Goal: Ask a question: Seek information or help from site administrators or community

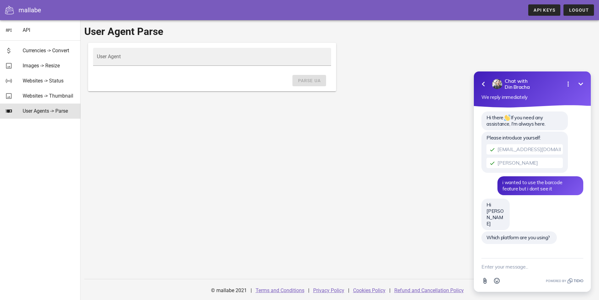
click at [510, 268] on textarea "New message" at bounding box center [533, 266] width 102 height 16
type textarea "i want to integrate it with n8n"
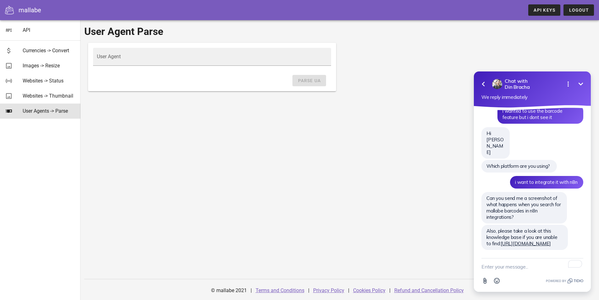
click at [523, 272] on textarea "To enrich screen reader interactions, please activate Accessibility in Grammarl…" at bounding box center [533, 266] width 102 height 16
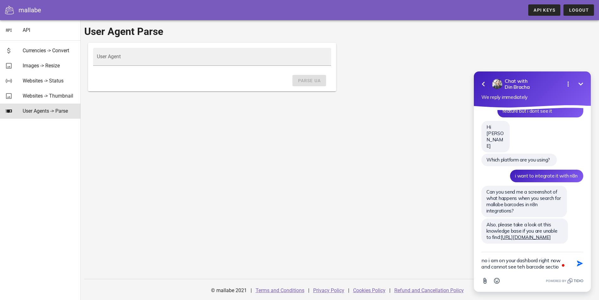
type textarea "no i am on your dashbord right now and cannot see teh barcode section"
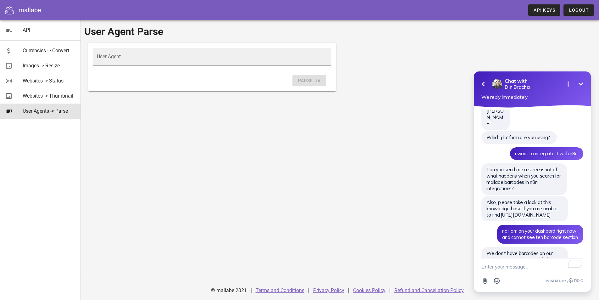
scroll to position [135, 0]
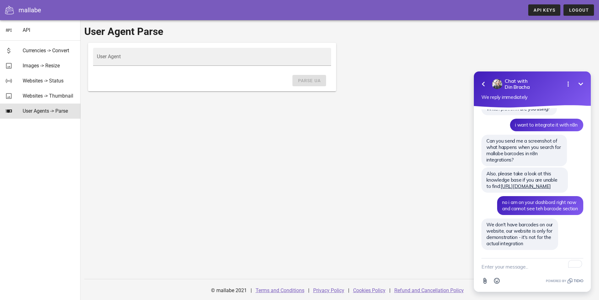
click at [507, 269] on textarea "To enrich screen reader interactions, please activate Accessibility in Grammarl…" at bounding box center [533, 266] width 102 height 16
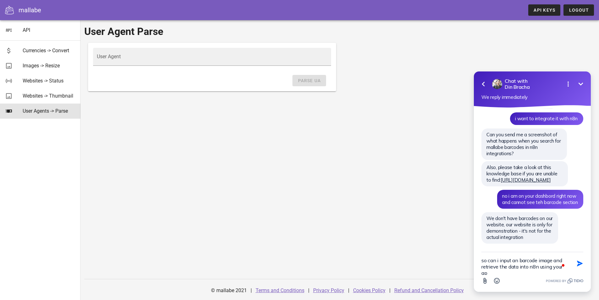
scroll to position [148, 0]
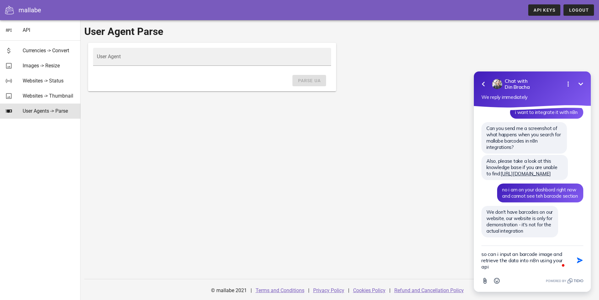
type textarea "so can i input an barcode image and retrieve the data into n8n using your api?"
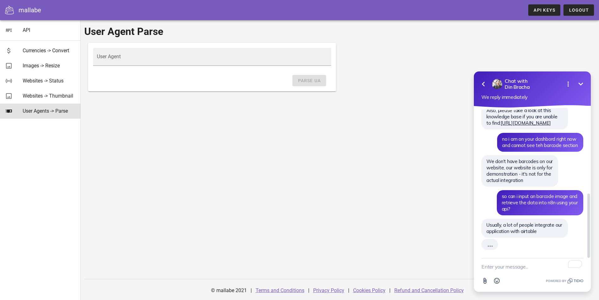
scroll to position [186, 0]
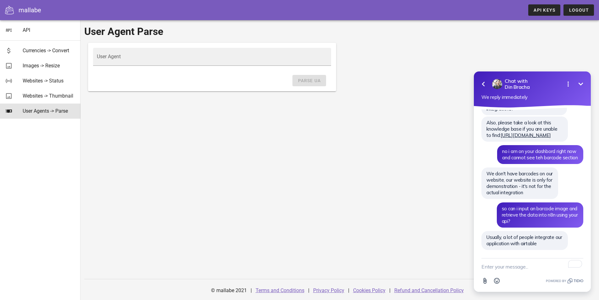
click at [501, 266] on textarea "To enrich screen reader interactions, please activate Accessibility in Grammarl…" at bounding box center [533, 266] width 102 height 16
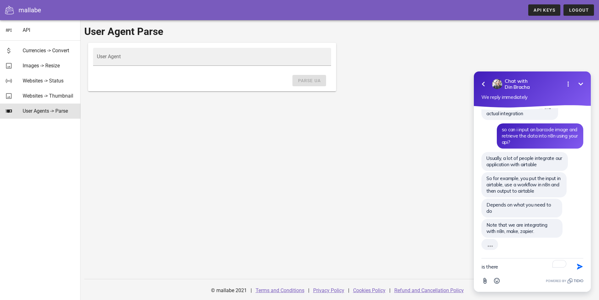
scroll to position [246, 0]
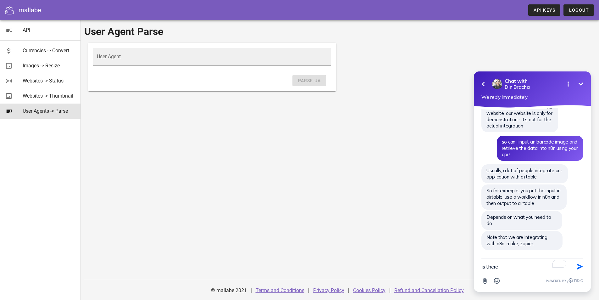
drag, startPoint x: 501, startPoint y: 267, endPoint x: 476, endPoint y: 267, distance: 24.5
click at [476, 267] on div "is there Send Shortcut Attachment Emoji" at bounding box center [532, 275] width 117 height 34
type textarea "that sound like what i need"
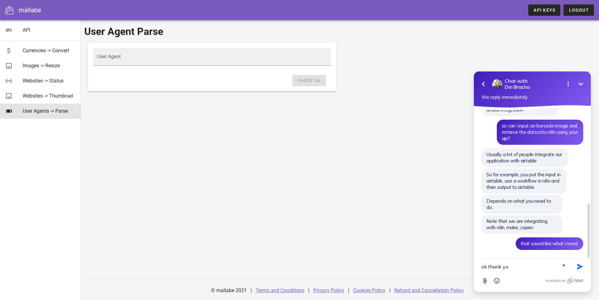
type textarea "ok thank you"
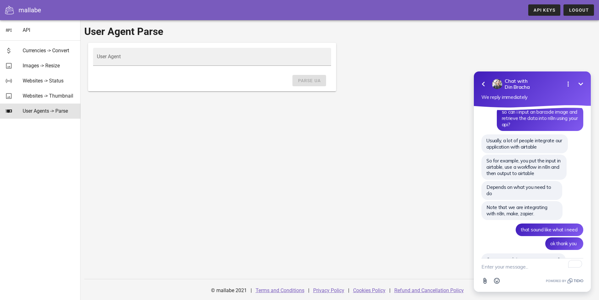
scroll to position [292, 0]
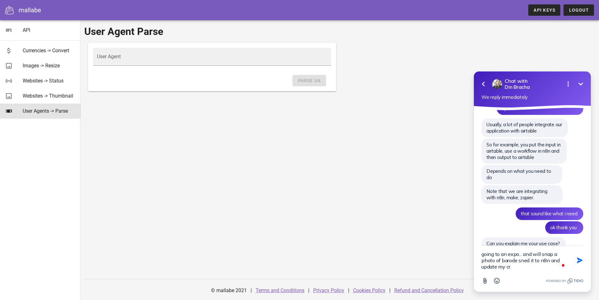
type textarea "going to an expo... and will snap a photo of barode sned it to n8n and update m…"
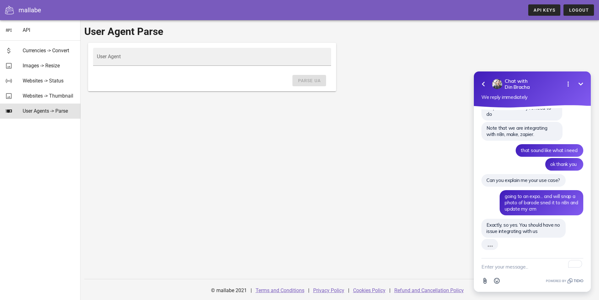
scroll to position [343, 0]
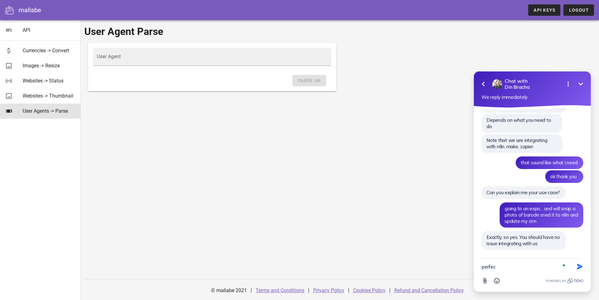
type textarea "perfect"
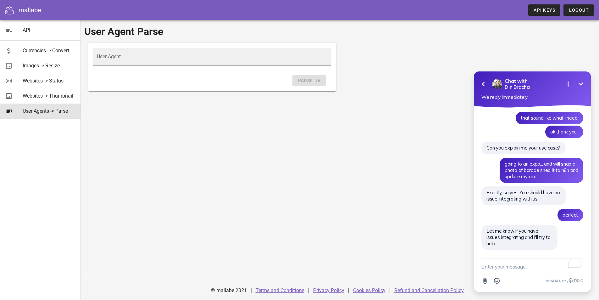
scroll to position [382, 0]
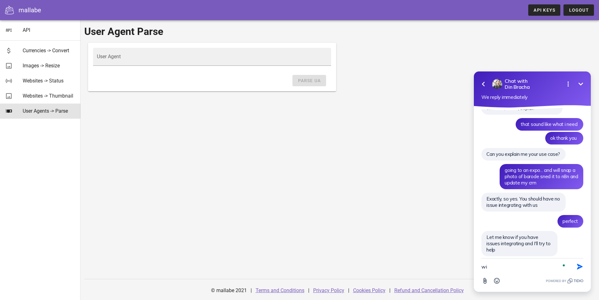
type textarea "w"
type textarea "thank"
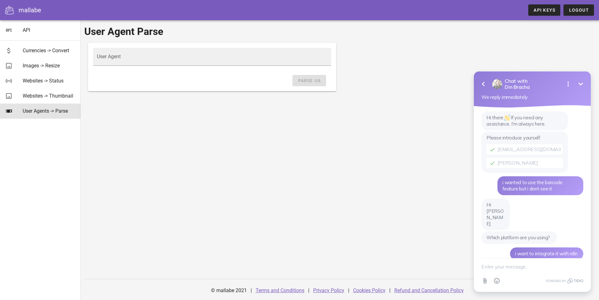
scroll to position [398, 0]
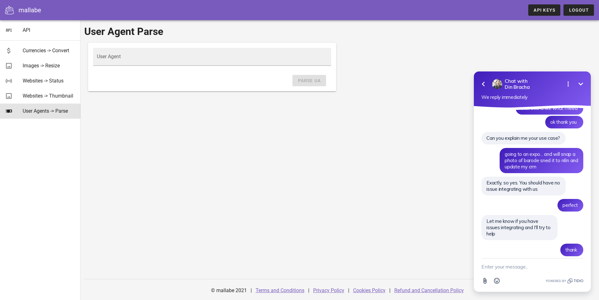
click at [528, 270] on textarea "New message" at bounding box center [533, 266] width 102 height 16
type textarea "what is the pricing for it?"
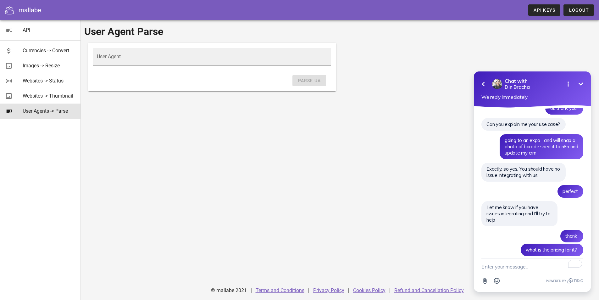
scroll to position [434, 0]
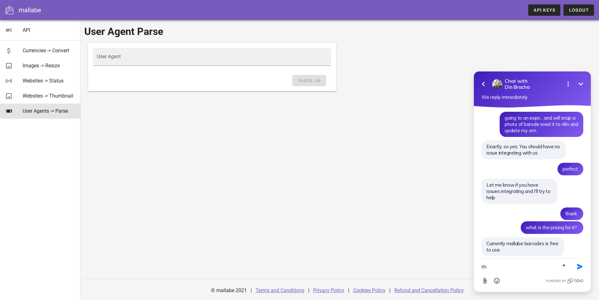
type textarea "t"
type textarea "without any limitations"
